Goal: Entertainment & Leisure: Consume media (video, audio)

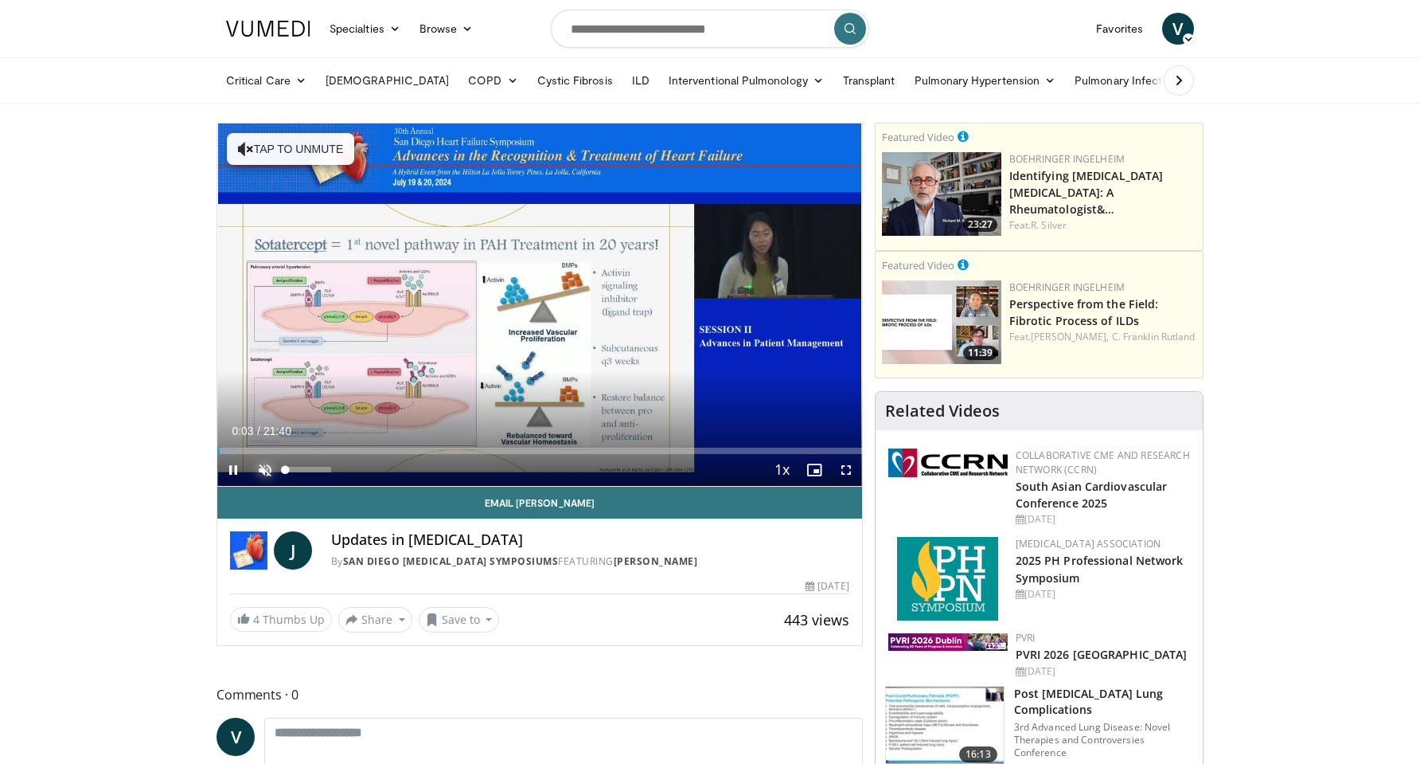
click at [262, 470] on span "Video Player" at bounding box center [265, 470] width 32 height 32
click at [846, 471] on span "Video Player" at bounding box center [846, 470] width 32 height 32
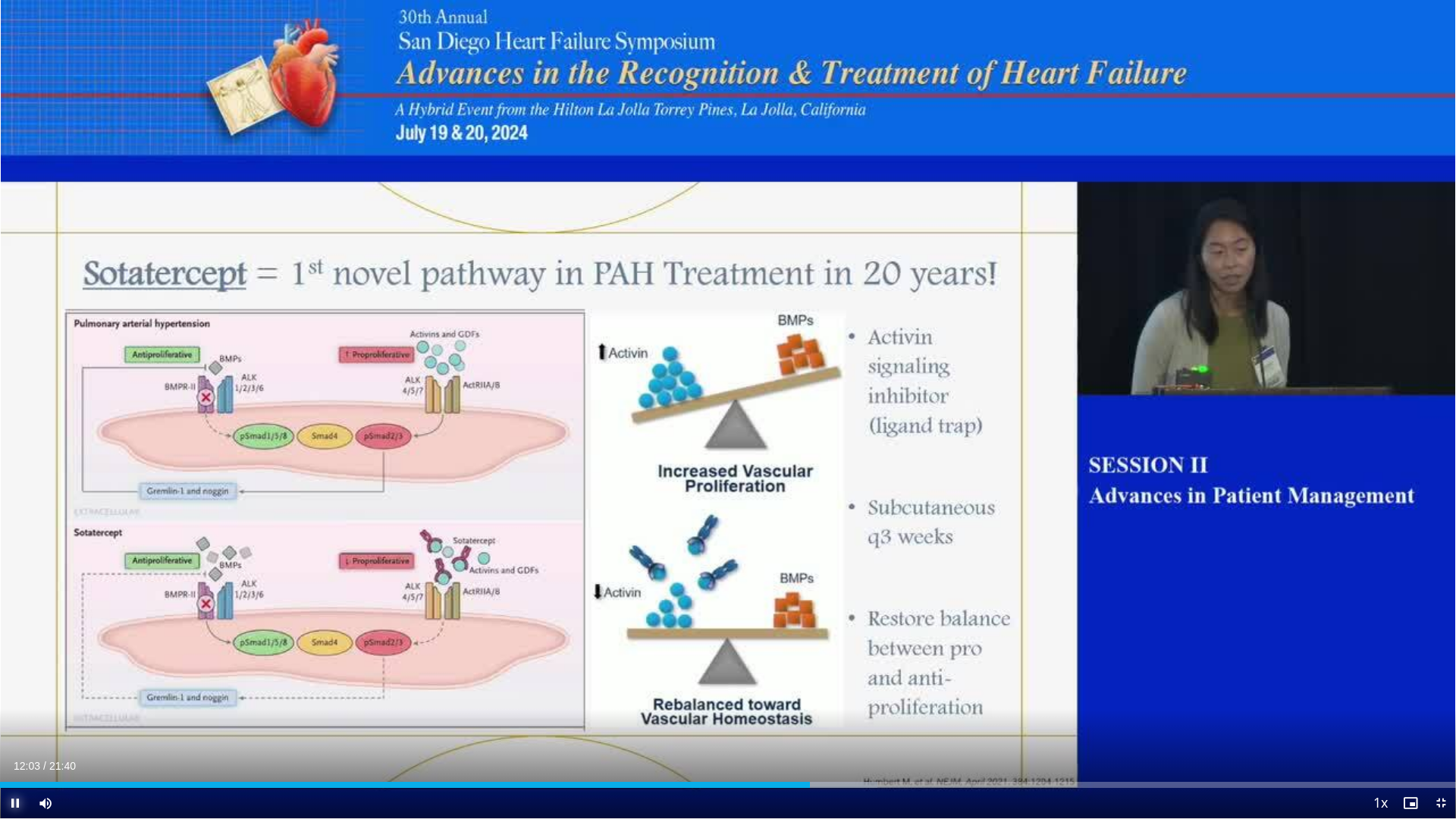
click at [14, 727] on video-js "**********" at bounding box center [728, 410] width 1456 height 819
click at [14, 727] on span "Video Player" at bounding box center [15, 803] width 30 height 30
drag, startPoint x: 814, startPoint y: 782, endPoint x: 807, endPoint y: 783, distance: 7.1
click at [807, 727] on div "Loaded : 61.04% 12:00 12:01" at bounding box center [728, 785] width 1456 height 6
drag, startPoint x: 806, startPoint y: 787, endPoint x: 829, endPoint y: 787, distance: 23.0
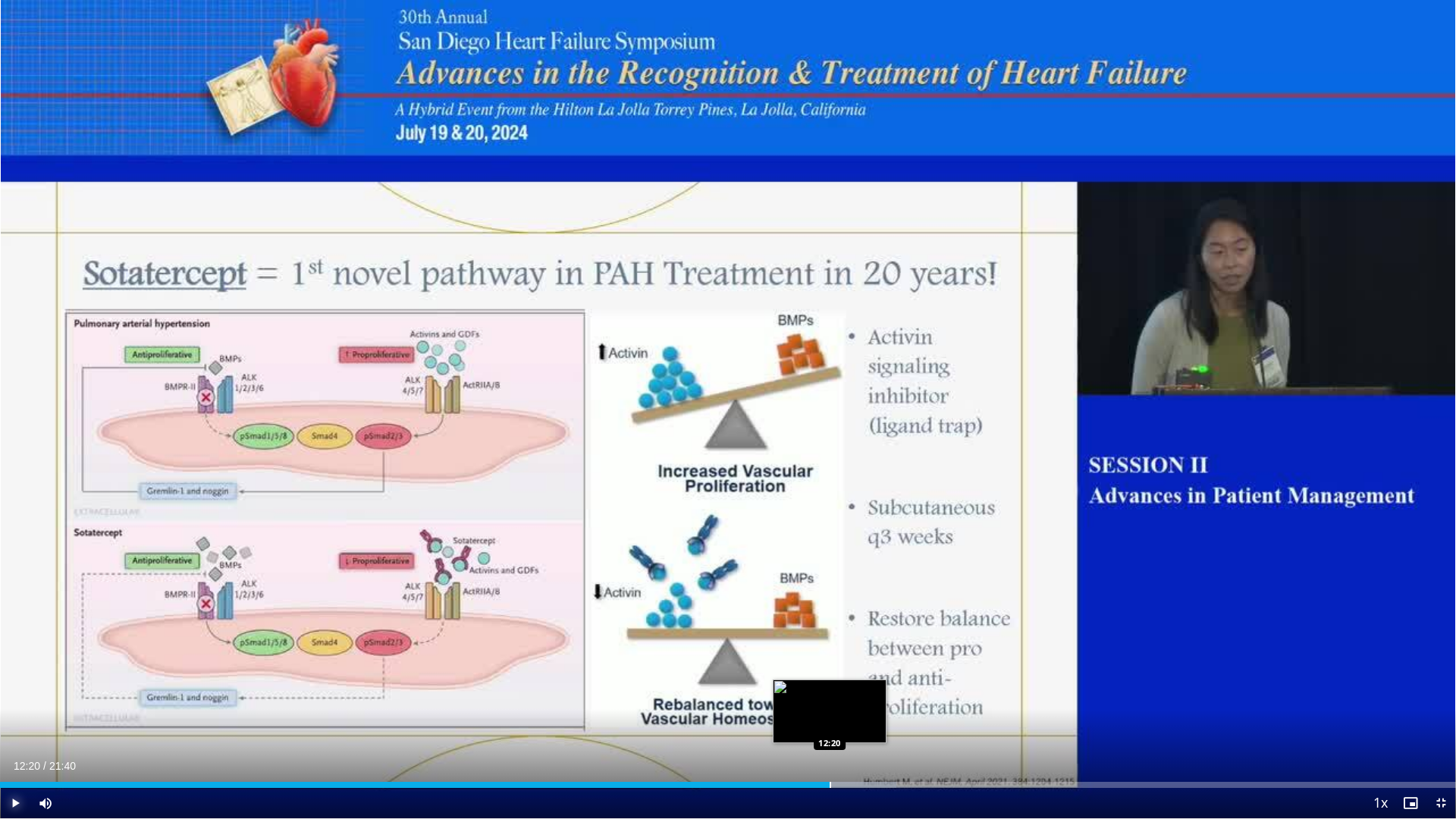
click at [829, 727] on div "Progress Bar" at bounding box center [830, 785] width 2 height 6
